Goal: Navigation & Orientation: Find specific page/section

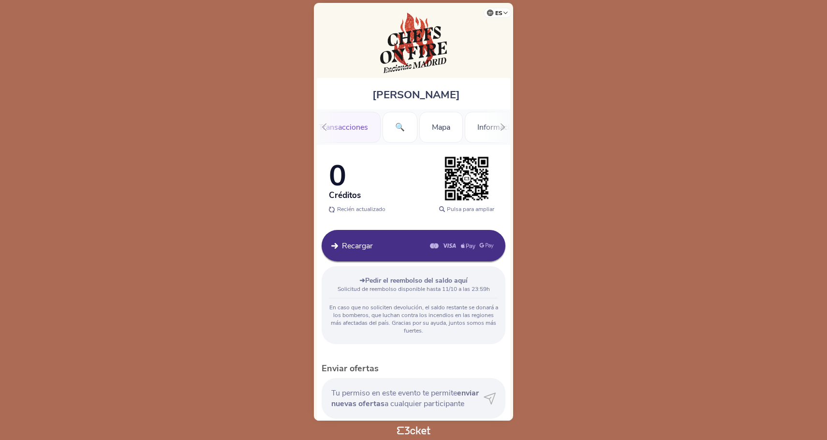
scroll to position [0, 60]
click at [441, 127] on div "Mapa" at bounding box center [441, 127] width 44 height 31
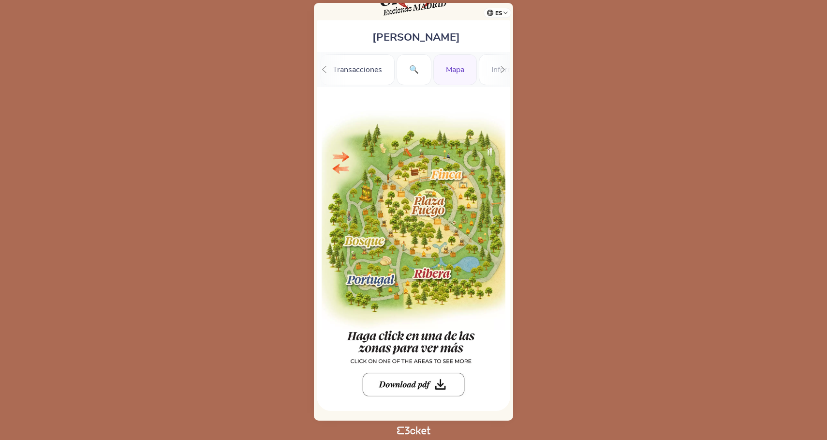
click at [451, 177] on icon at bounding box center [433, 200] width 102 height 93
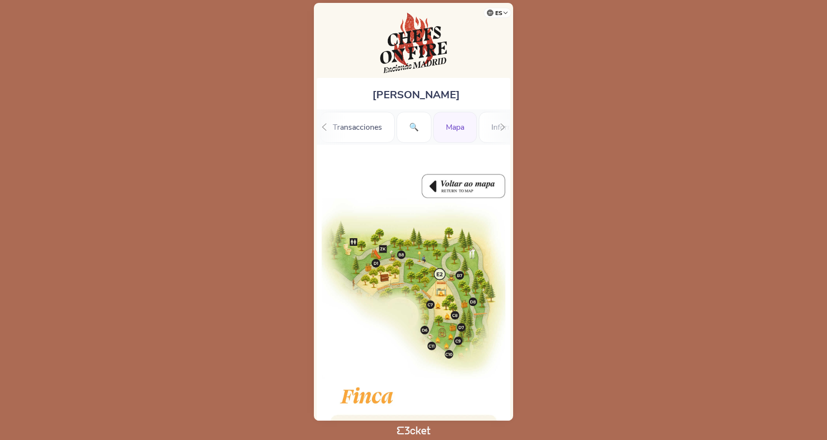
scroll to position [0, 0]
click at [459, 188] on img at bounding box center [414, 182] width 184 height 31
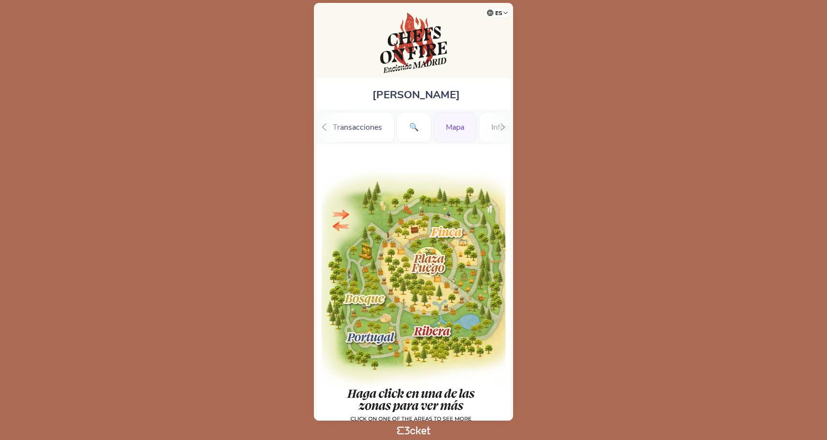
click at [444, 233] on icon at bounding box center [433, 258] width 102 height 93
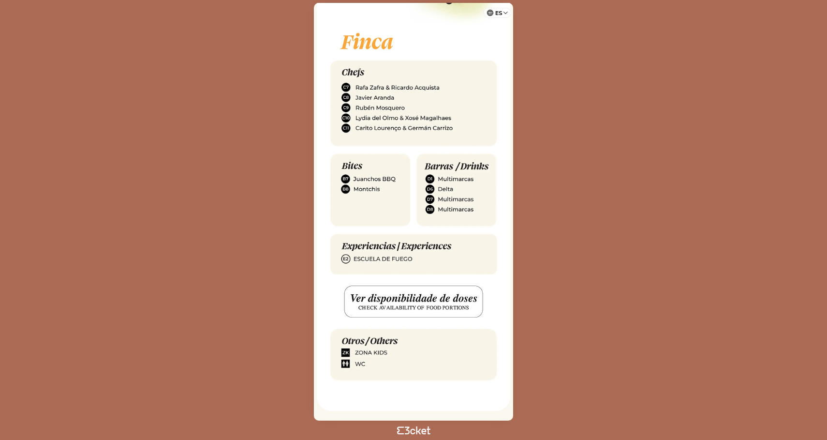
scroll to position [356, 0]
click at [423, 293] on img at bounding box center [414, 300] width 184 height 31
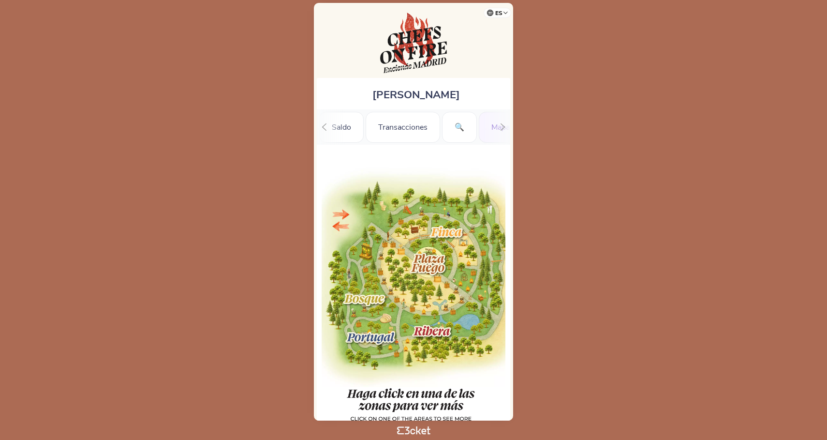
scroll to position [0, 45]
click at [379, 344] on icon at bounding box center [377, 333] width 63 height 48
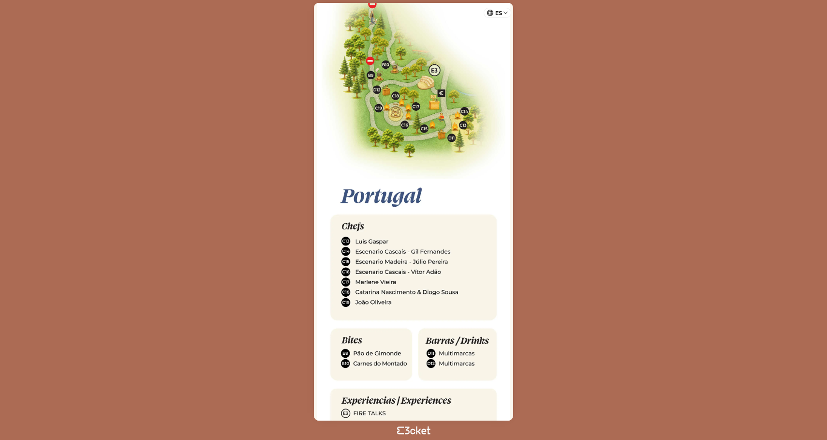
scroll to position [337, 0]
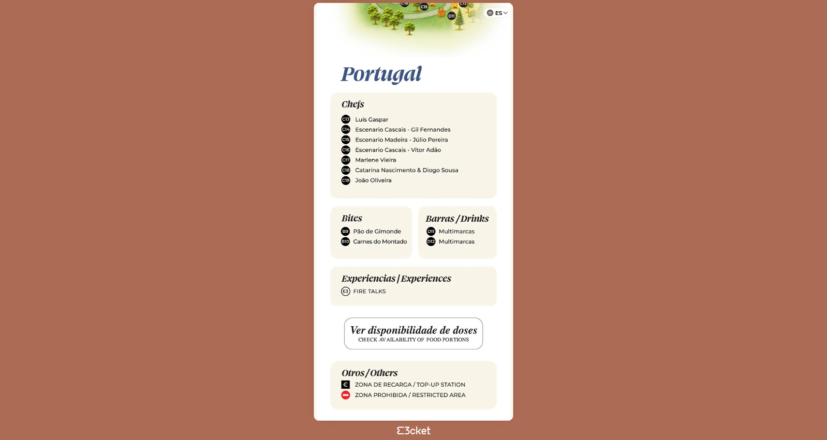
click at [418, 338] on img at bounding box center [414, 332] width 184 height 31
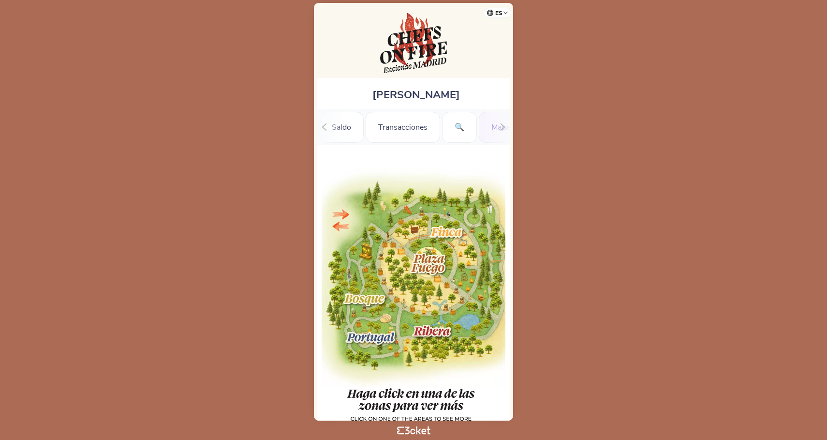
scroll to position [0, 45]
click at [438, 335] on icon at bounding box center [431, 319] width 66 height 36
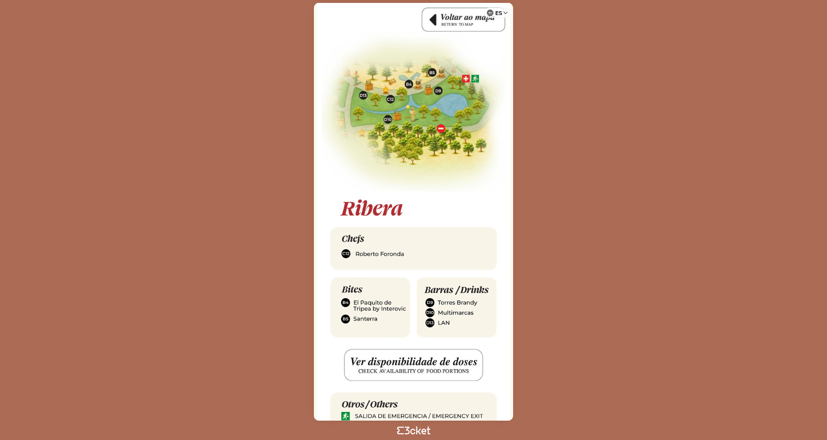
click at [418, 361] on img at bounding box center [414, 364] width 184 height 31
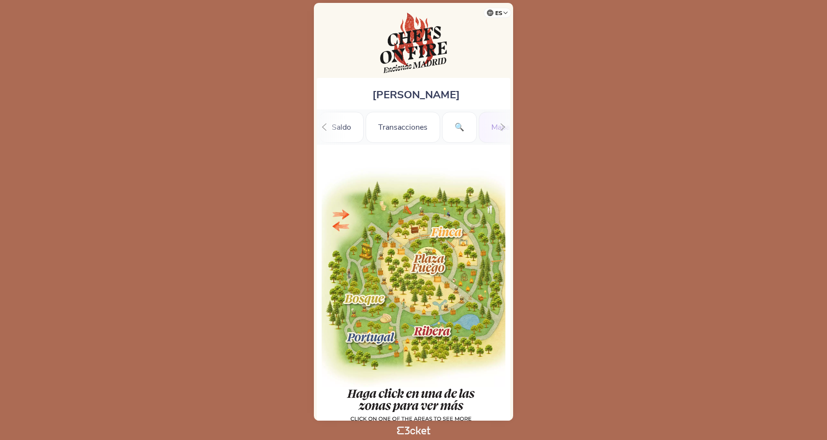
scroll to position [0, 45]
click at [425, 79] on div "[PERSON_NAME]" at bounding box center [413, 93] width 193 height 31
click at [425, 77] on div "[PERSON_NAME] [GEOGRAPHIC_DATA] [GEOGRAPHIC_DATA] 🔍 Mapa Información" at bounding box center [413, 211] width 199 height 417
click at [425, 59] on img at bounding box center [413, 43] width 67 height 60
